Goal: Navigation & Orientation: Understand site structure

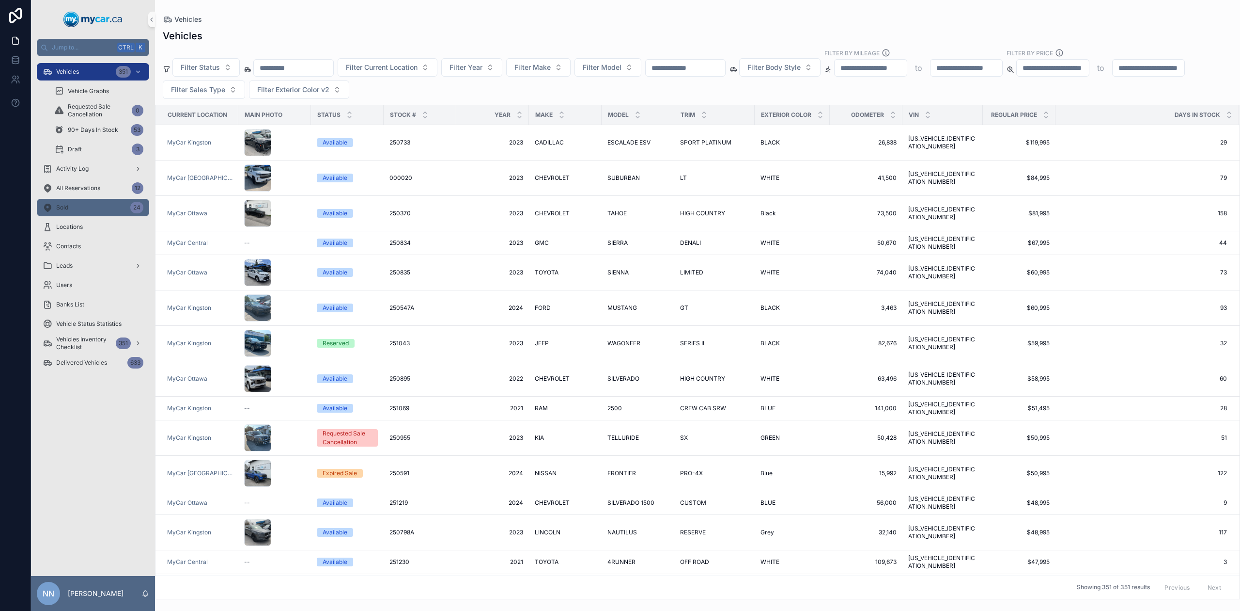
click at [107, 211] on div "Sold 24" at bounding box center [93, 208] width 101 height 16
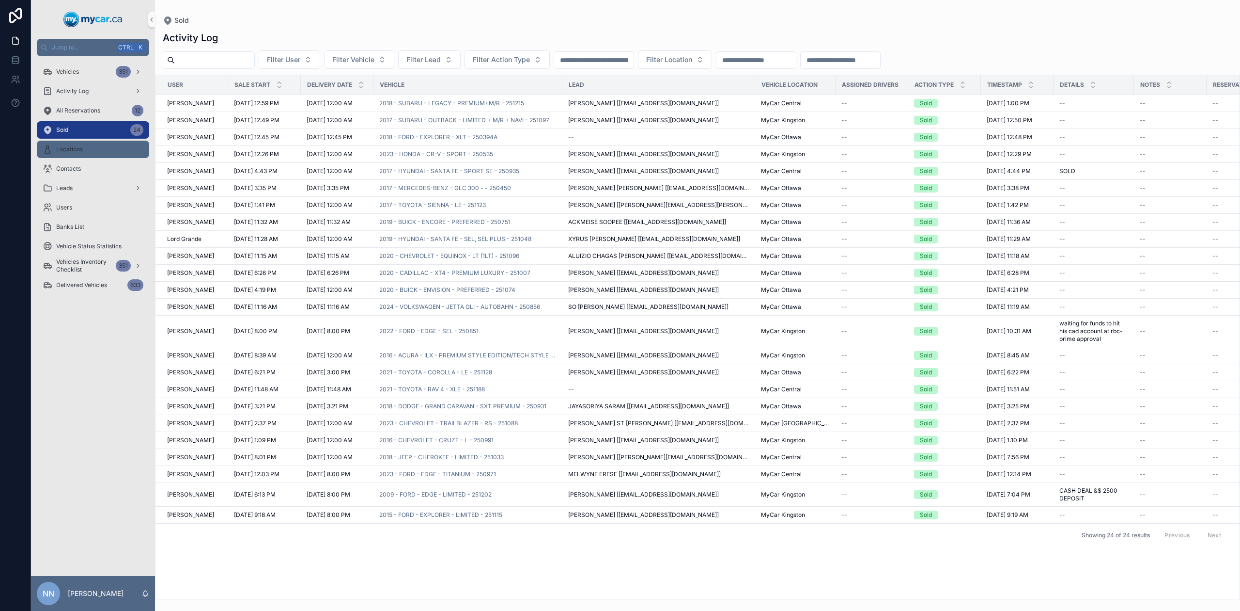
click at [81, 146] on span "Locations" at bounding box center [69, 149] width 27 height 8
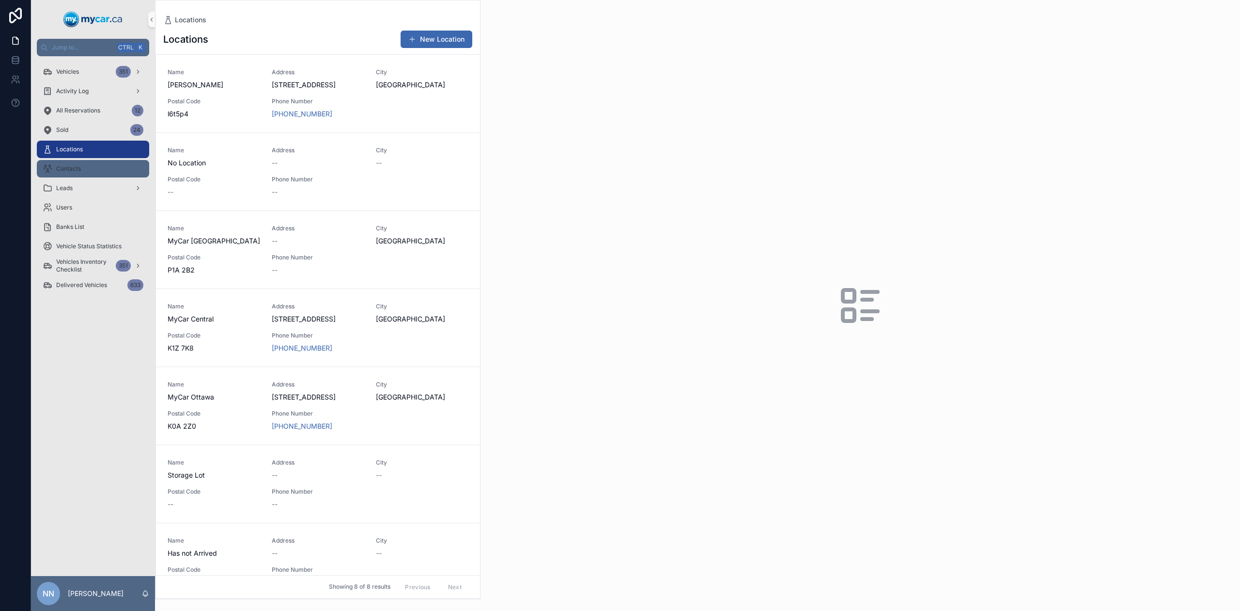
click at [89, 163] on div "Contacts" at bounding box center [93, 169] width 101 height 16
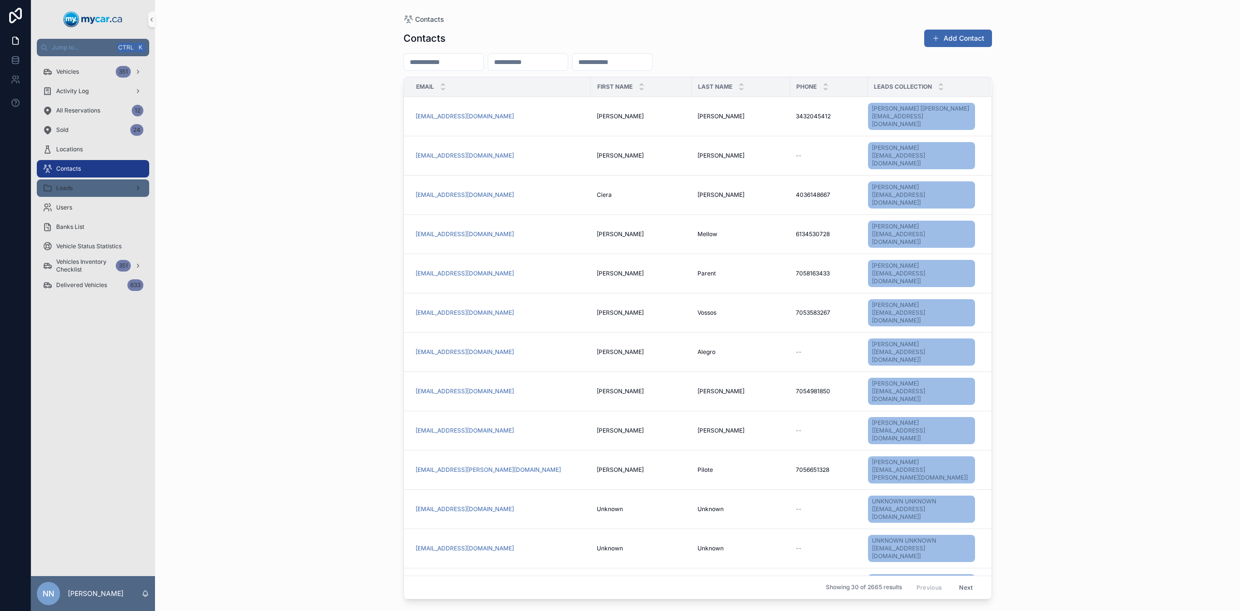
click at [54, 185] on div "Leads" at bounding box center [93, 188] width 101 height 16
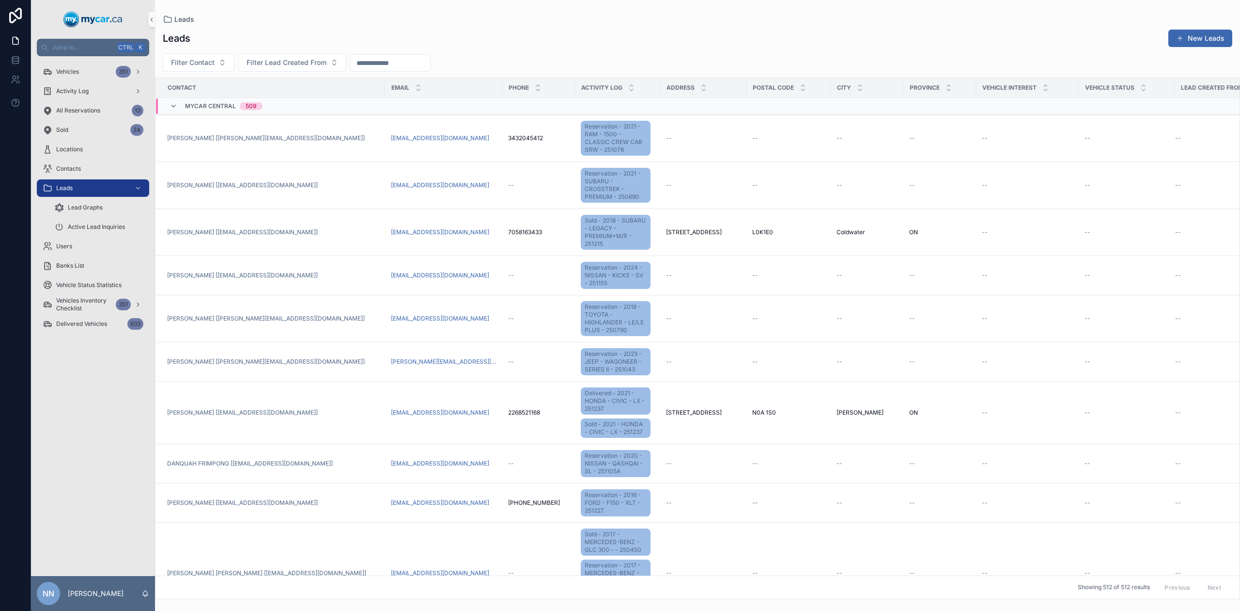
click at [212, 107] on span "MyCar Central" at bounding box center [210, 106] width 51 height 8
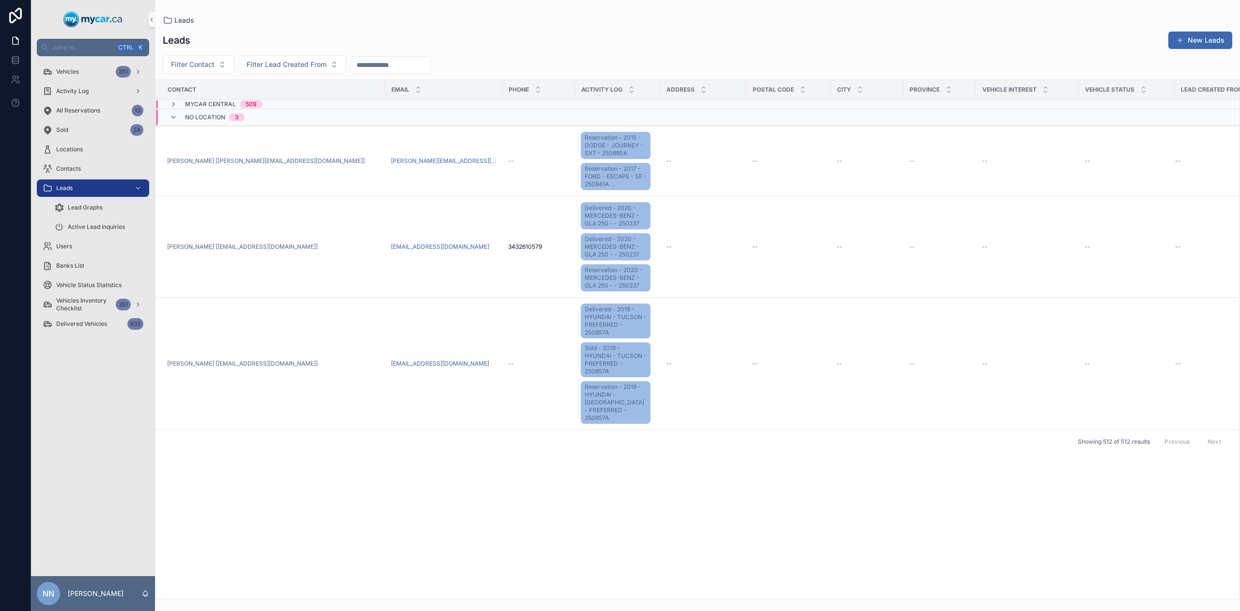
click at [198, 119] on span "No Location" at bounding box center [205, 117] width 40 height 8
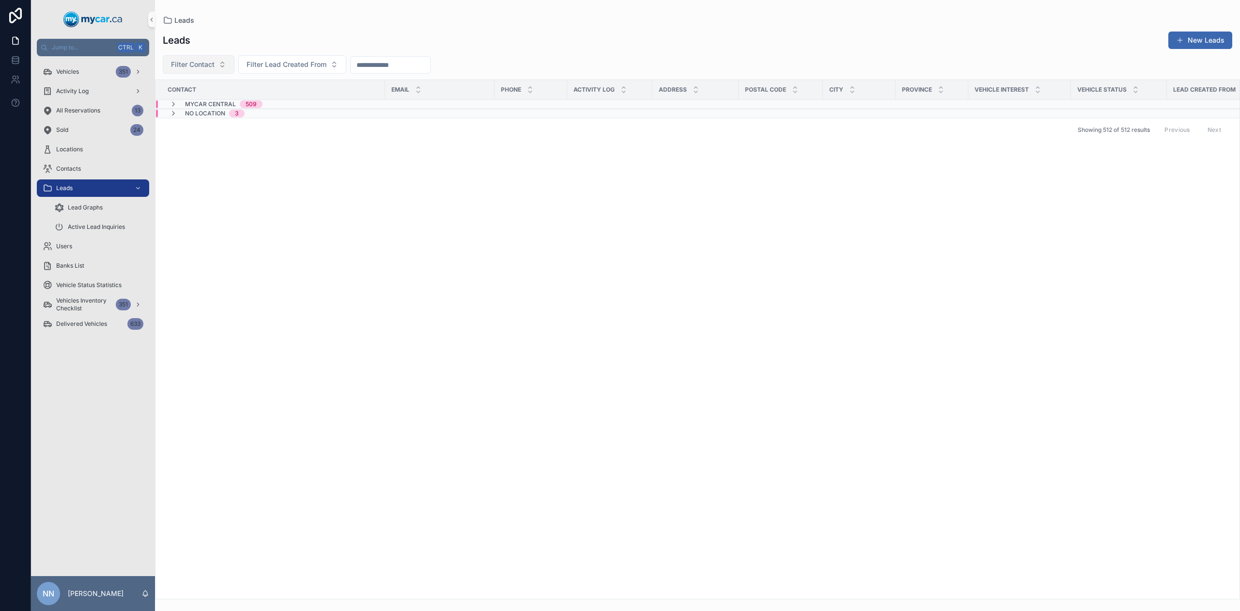
click at [215, 65] on button "Filter Contact" at bounding box center [199, 64] width 72 height 18
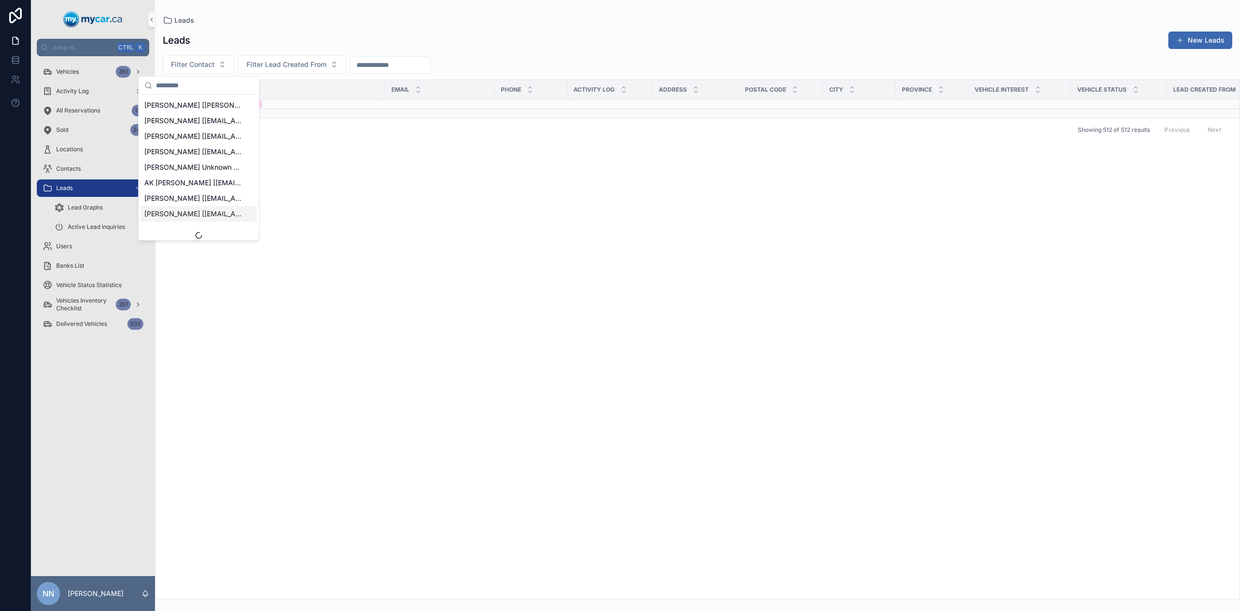
scroll to position [657, 0]
click at [280, 66] on span "Filter Lead Created From" at bounding box center [287, 65] width 80 height 10
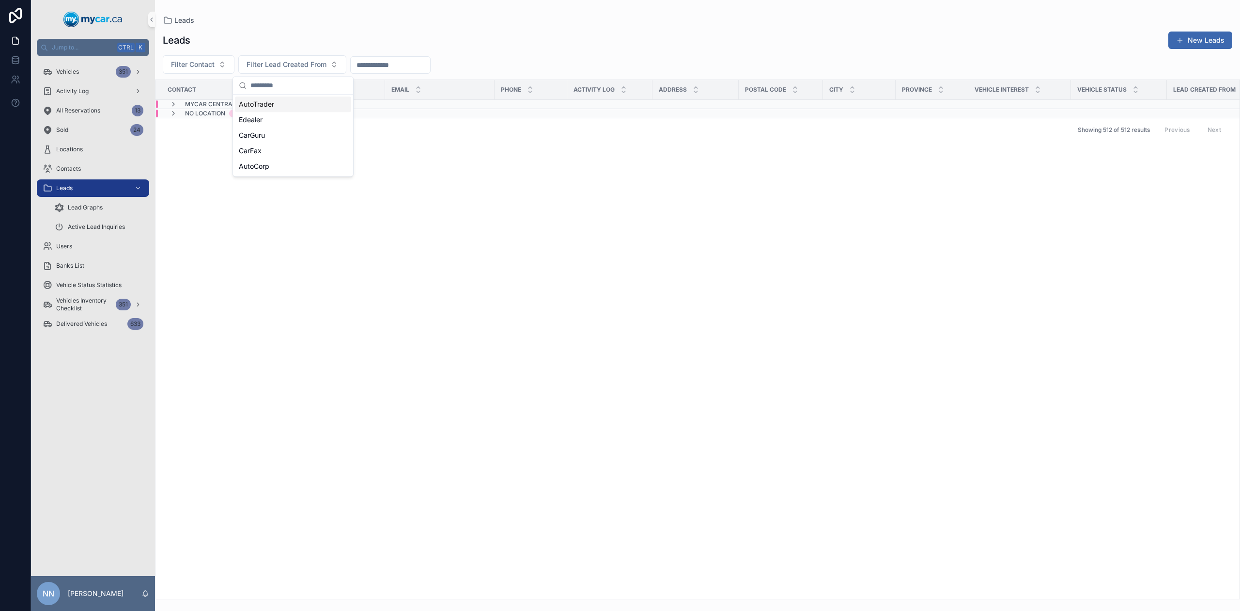
click at [394, 64] on input "scrollable content" at bounding box center [390, 65] width 79 height 14
click at [121, 207] on div "Lead Graphs" at bounding box center [98, 208] width 89 height 16
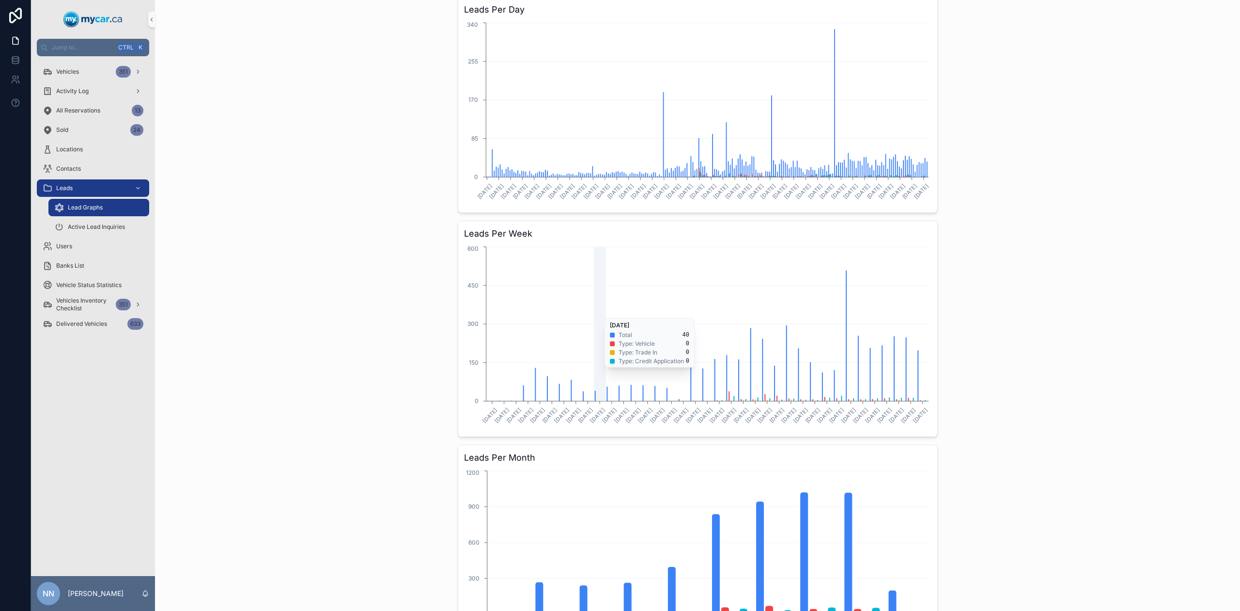
scroll to position [160, 0]
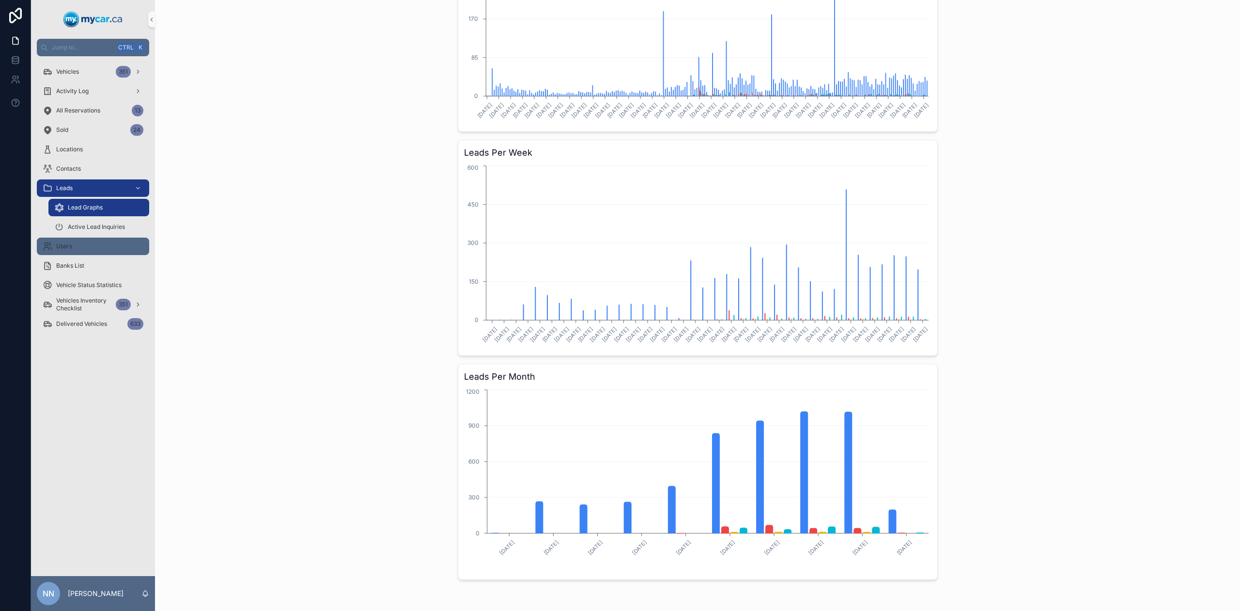
click at [99, 241] on div "Users" at bounding box center [93, 246] width 101 height 16
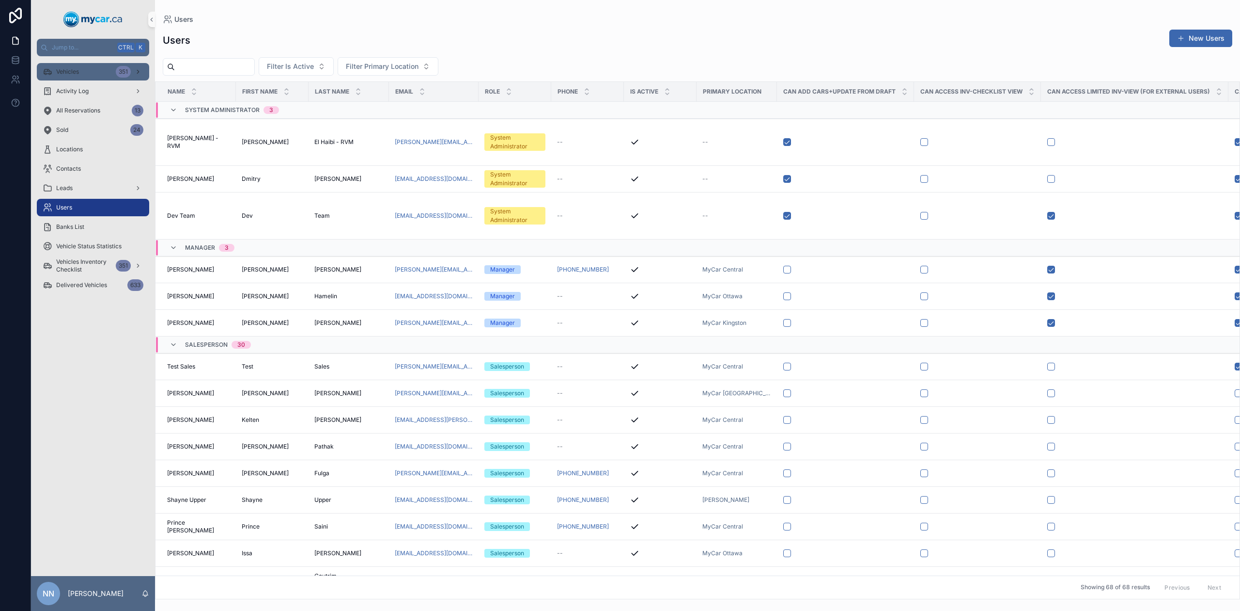
click at [78, 69] on span "Vehicles" at bounding box center [67, 72] width 23 height 8
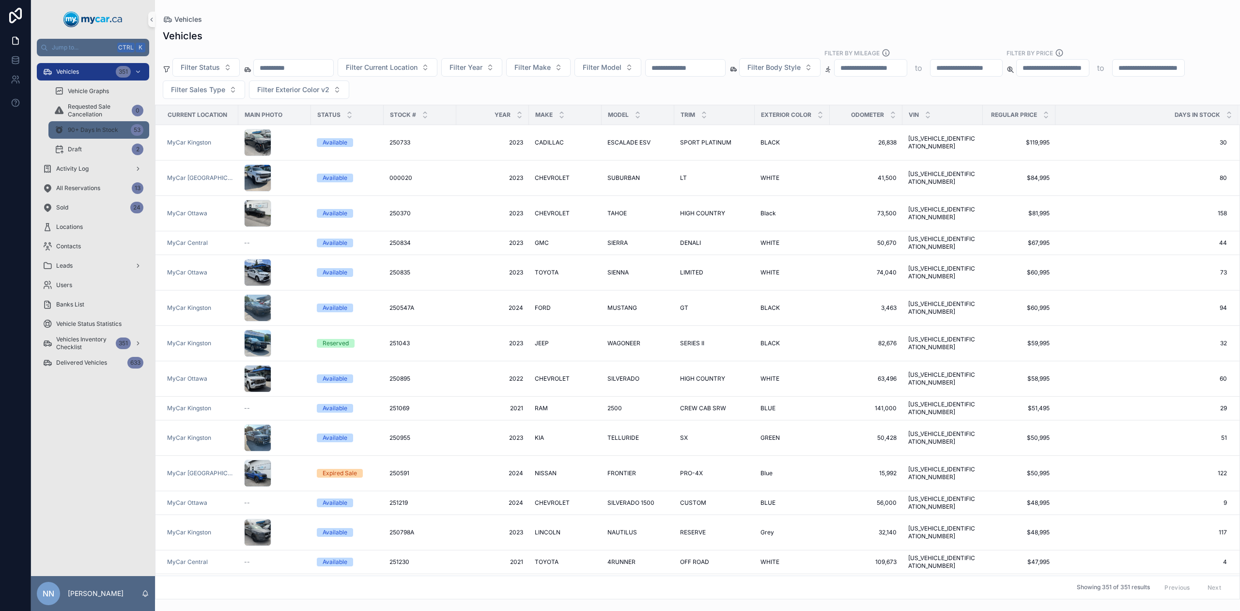
click at [96, 126] on span "90+ Days In Stock" at bounding box center [93, 130] width 50 height 8
